Goal: Task Accomplishment & Management: Manage account settings

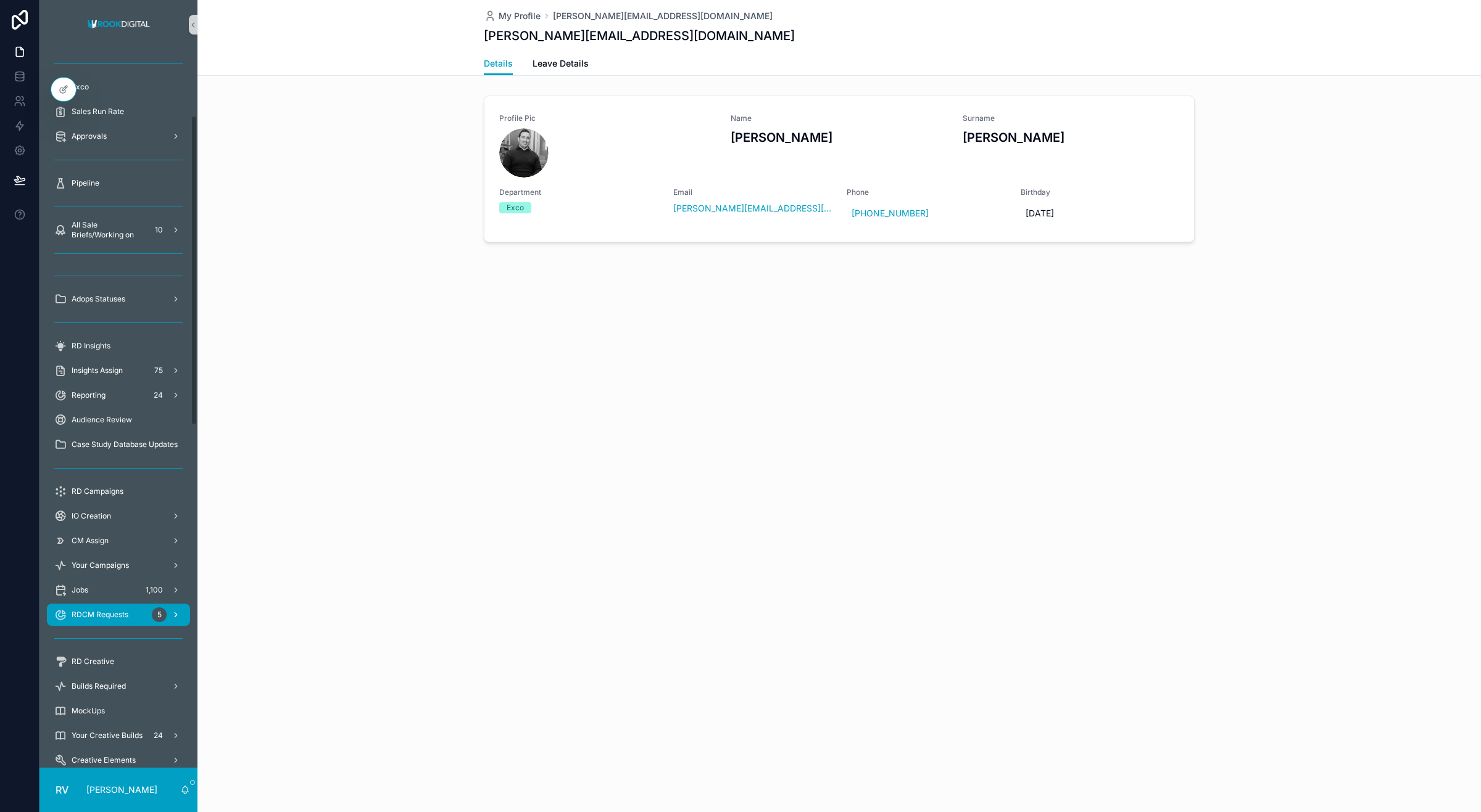
scroll to position [154, 0]
drag, startPoint x: 571, startPoint y: 475, endPoint x: 818, endPoint y: 415, distance: 254.2
click at [573, 475] on div "My Profile [PERSON_NAME][EMAIL_ADDRESS][DOMAIN_NAME] [PERSON_NAME][EMAIL_ADDRES…" at bounding box center [839, 406] width 1284 height 812
